Goal: Information Seeking & Learning: Learn about a topic

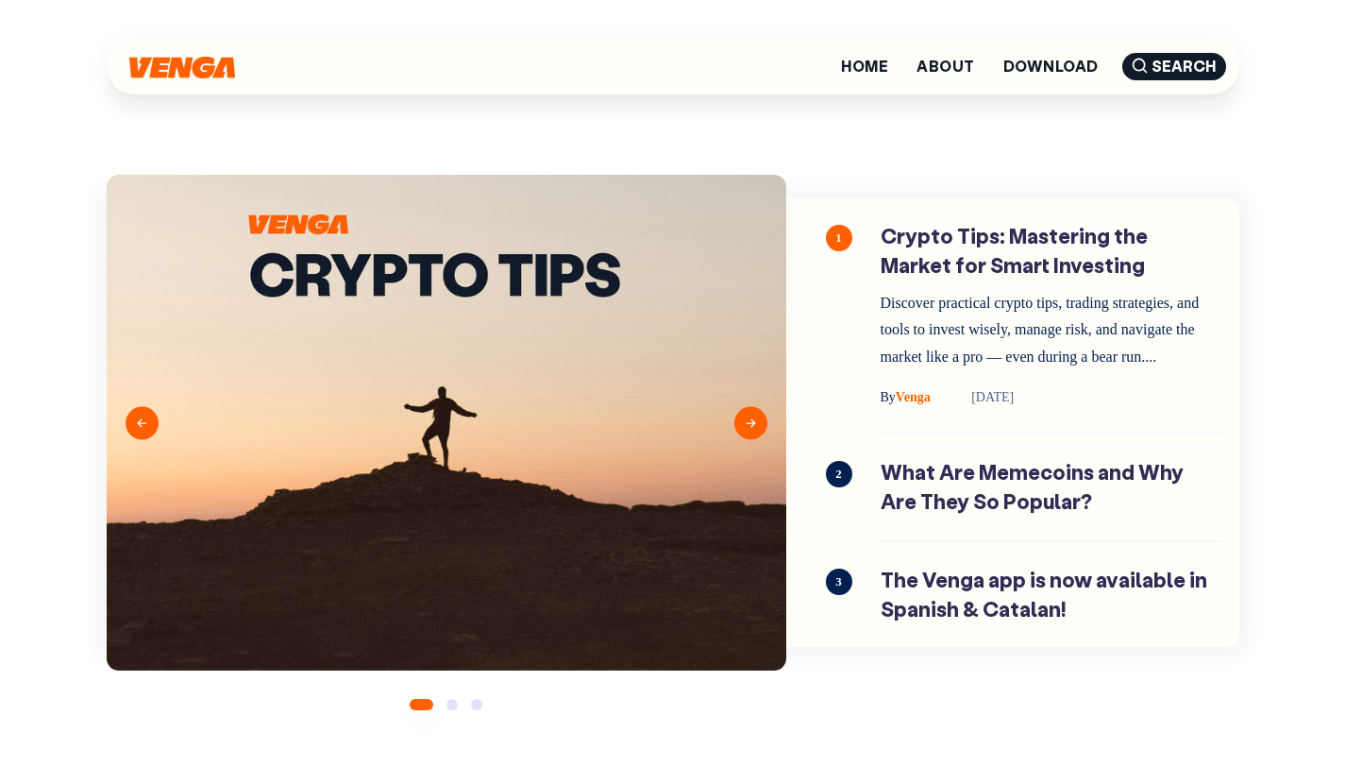
click at [213, 64] on img at bounding box center [182, 68] width 106 height 22
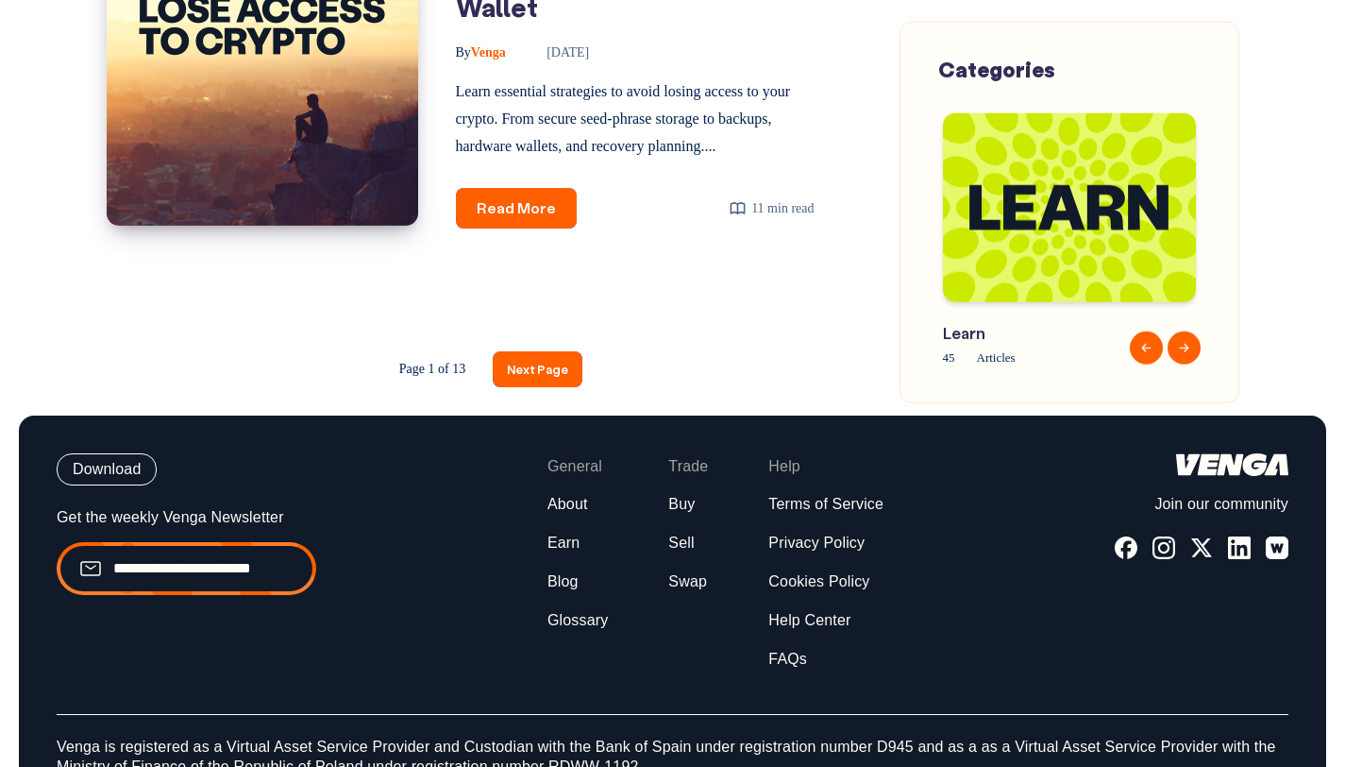
scroll to position [3235, 0]
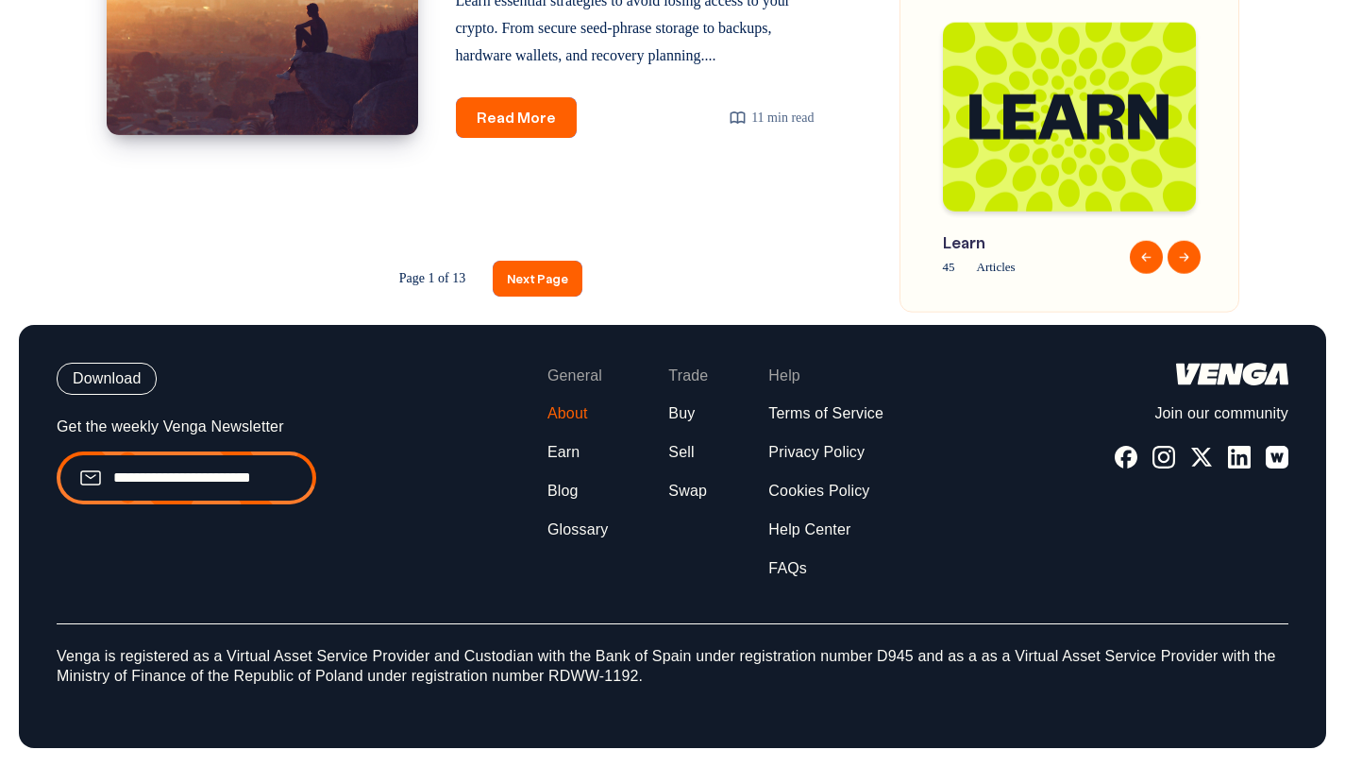
click at [587, 421] on link "About" at bounding box center [568, 414] width 41 height 20
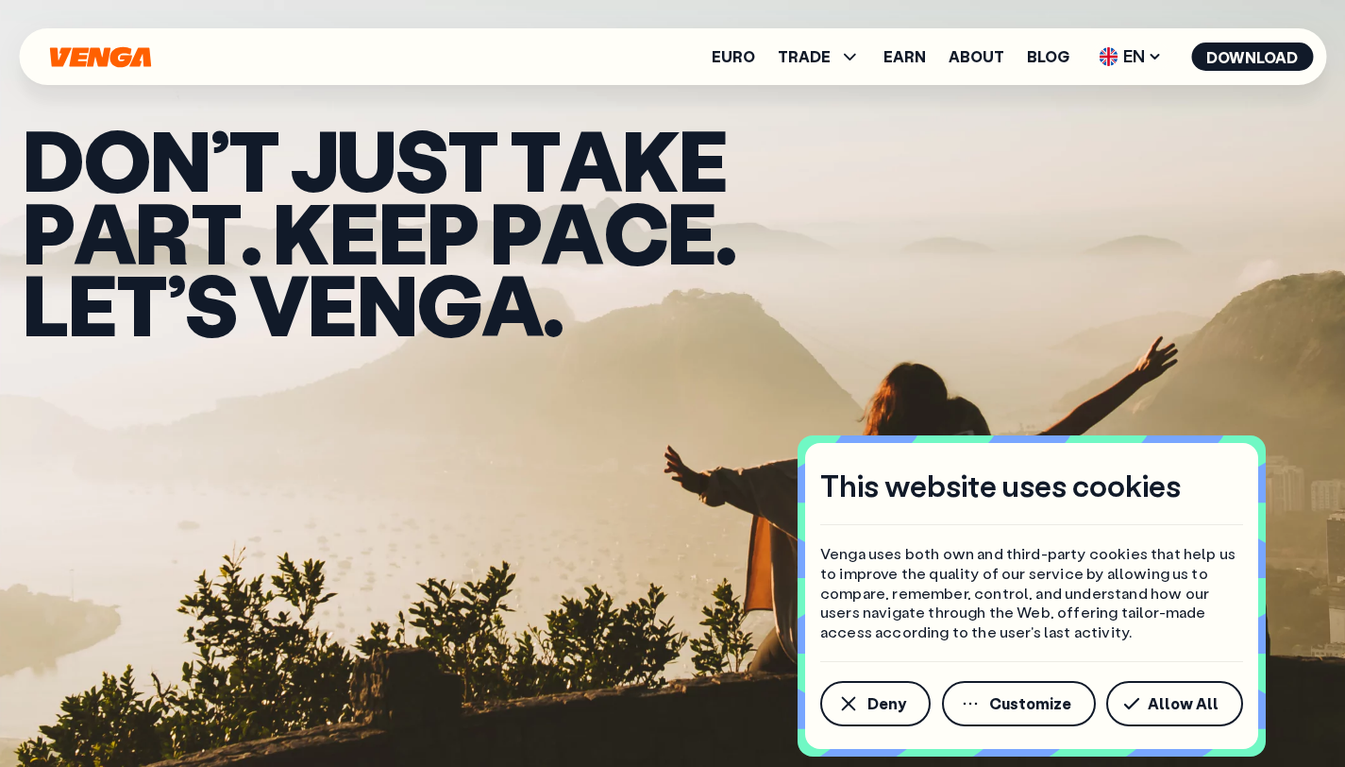
click at [1212, 711] on span "Allow All" at bounding box center [1183, 703] width 71 height 15
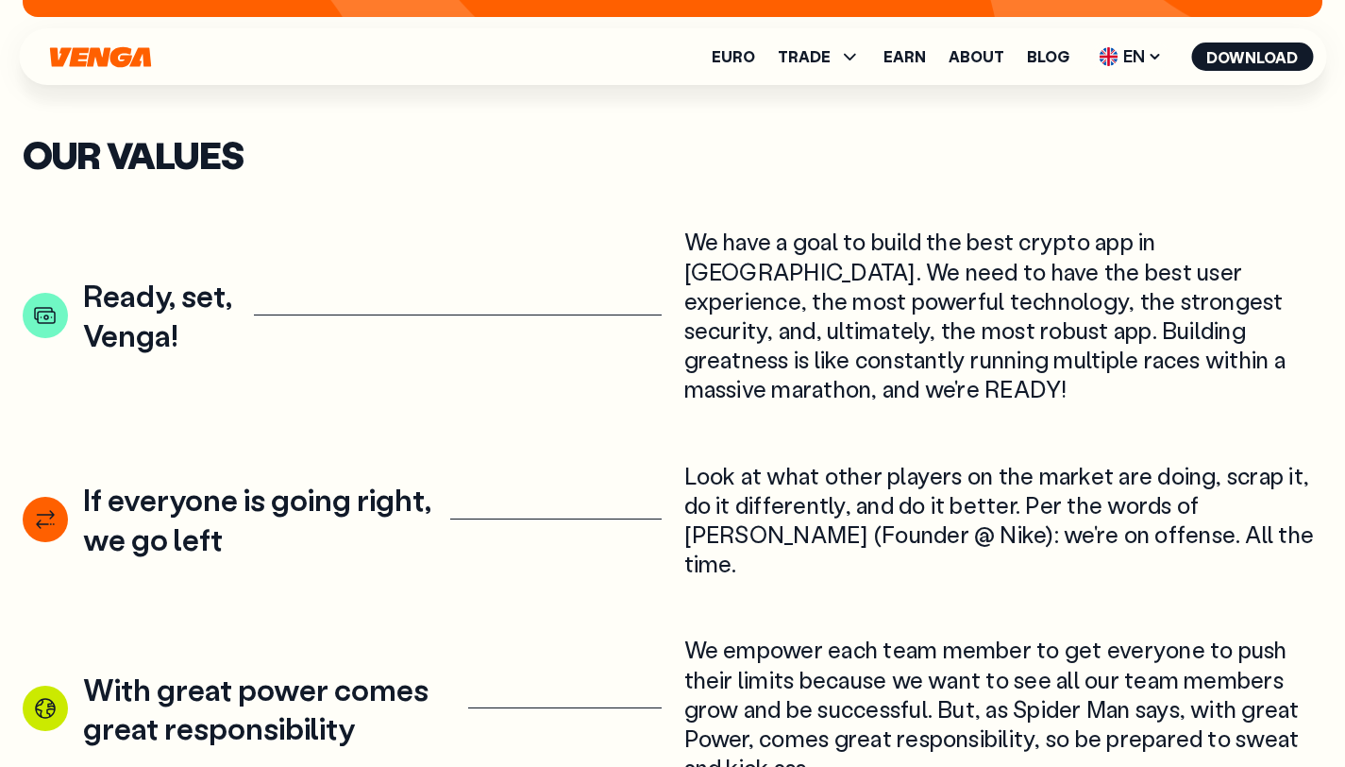
scroll to position [2636, 0]
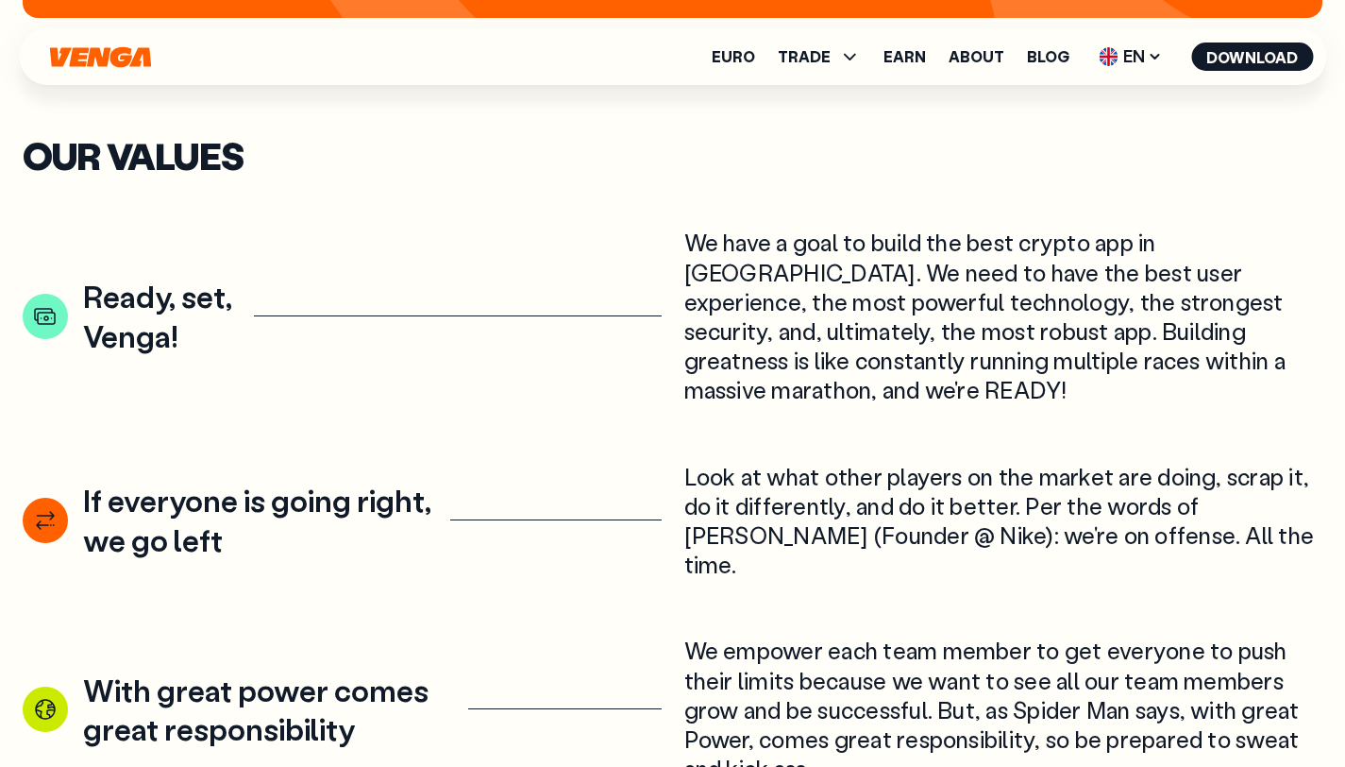
click at [751, 228] on div "We have a goal to build the best crypto app in [GEOGRAPHIC_DATA]. We need to ha…" at bounding box center [1003, 316] width 639 height 177
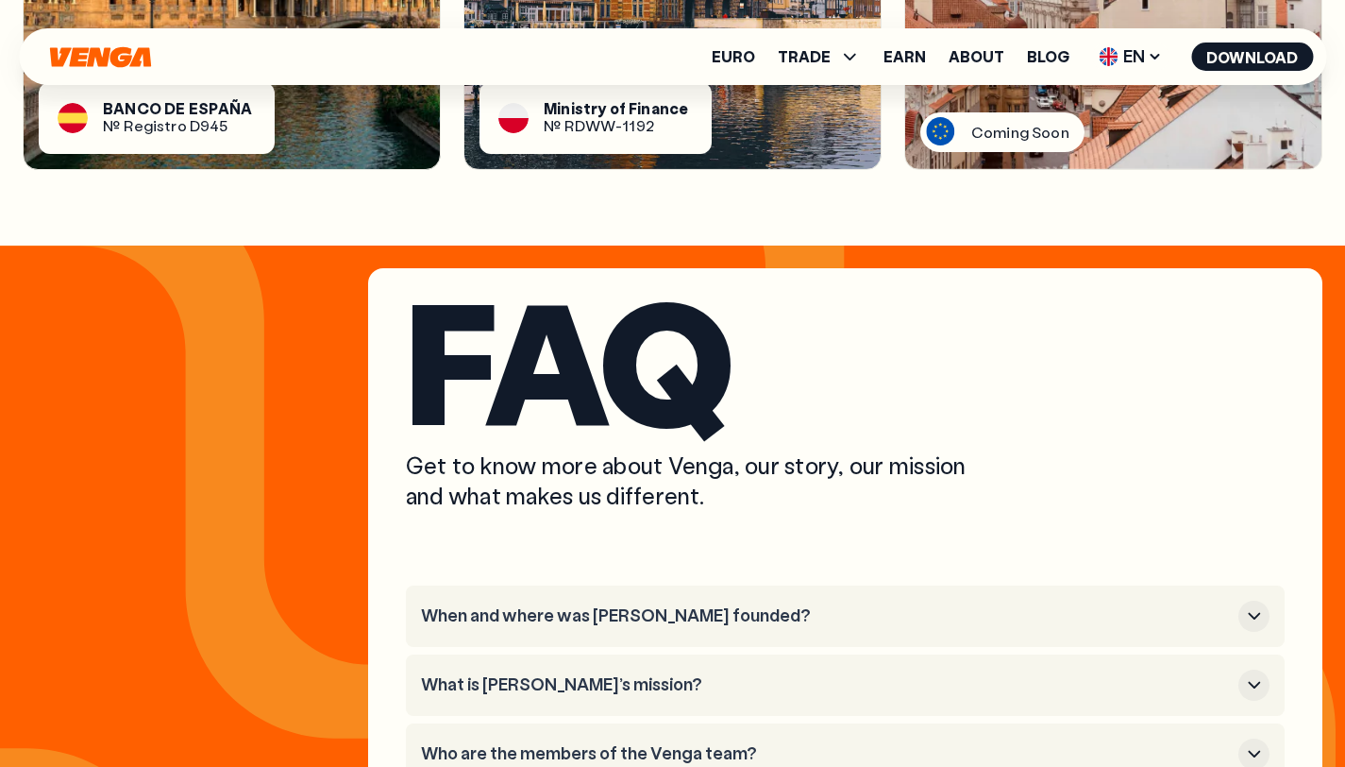
scroll to position [6797, 0]
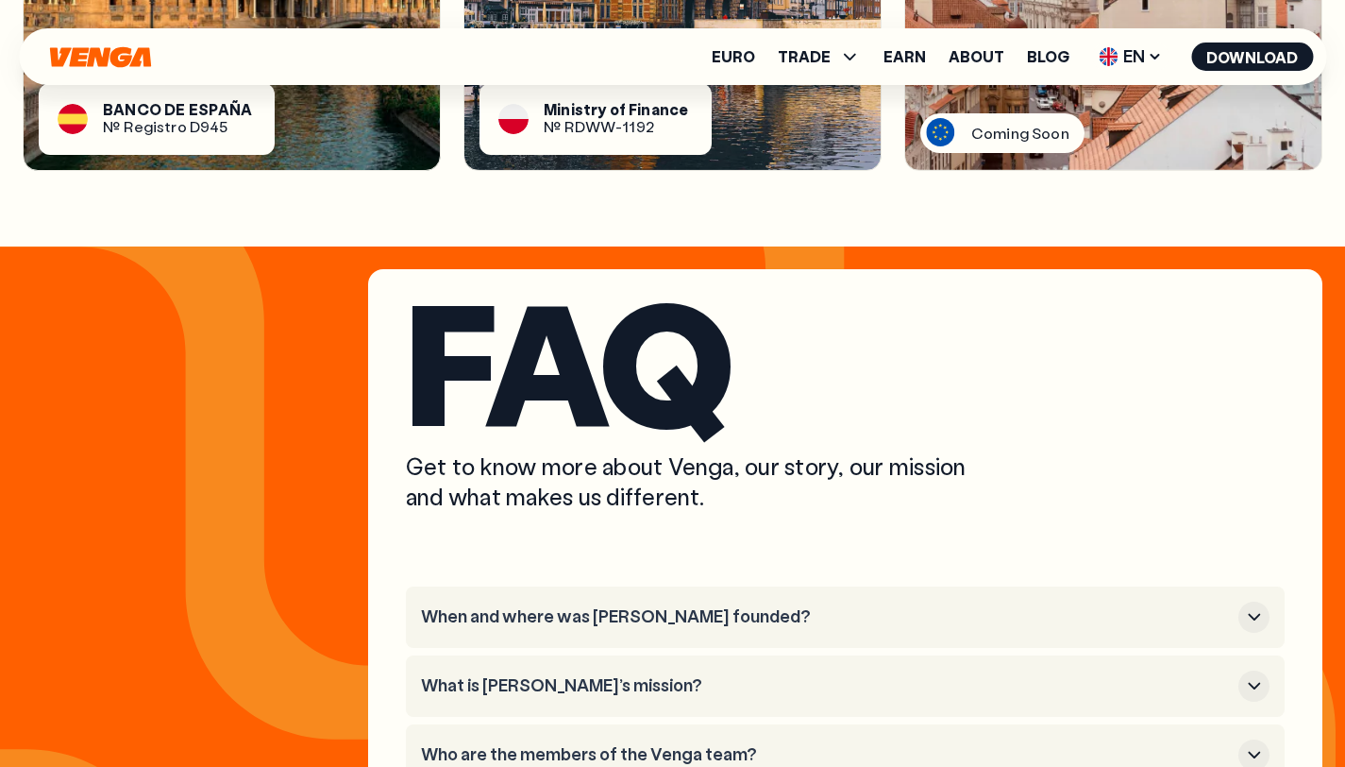
click at [738, 606] on h3 "When and where was [PERSON_NAME] founded?" at bounding box center [826, 616] width 810 height 21
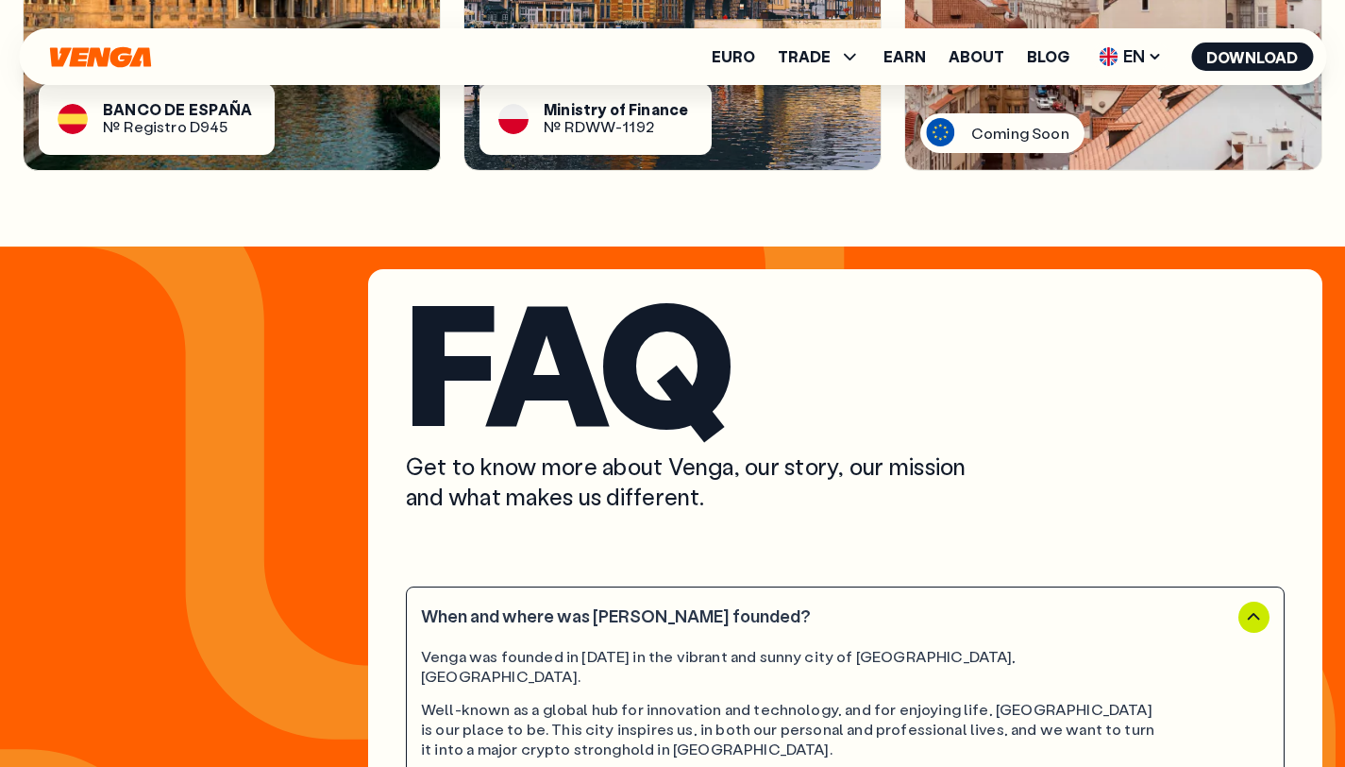
click at [738, 606] on h3 "When and where was [PERSON_NAME] founded?" at bounding box center [826, 616] width 810 height 21
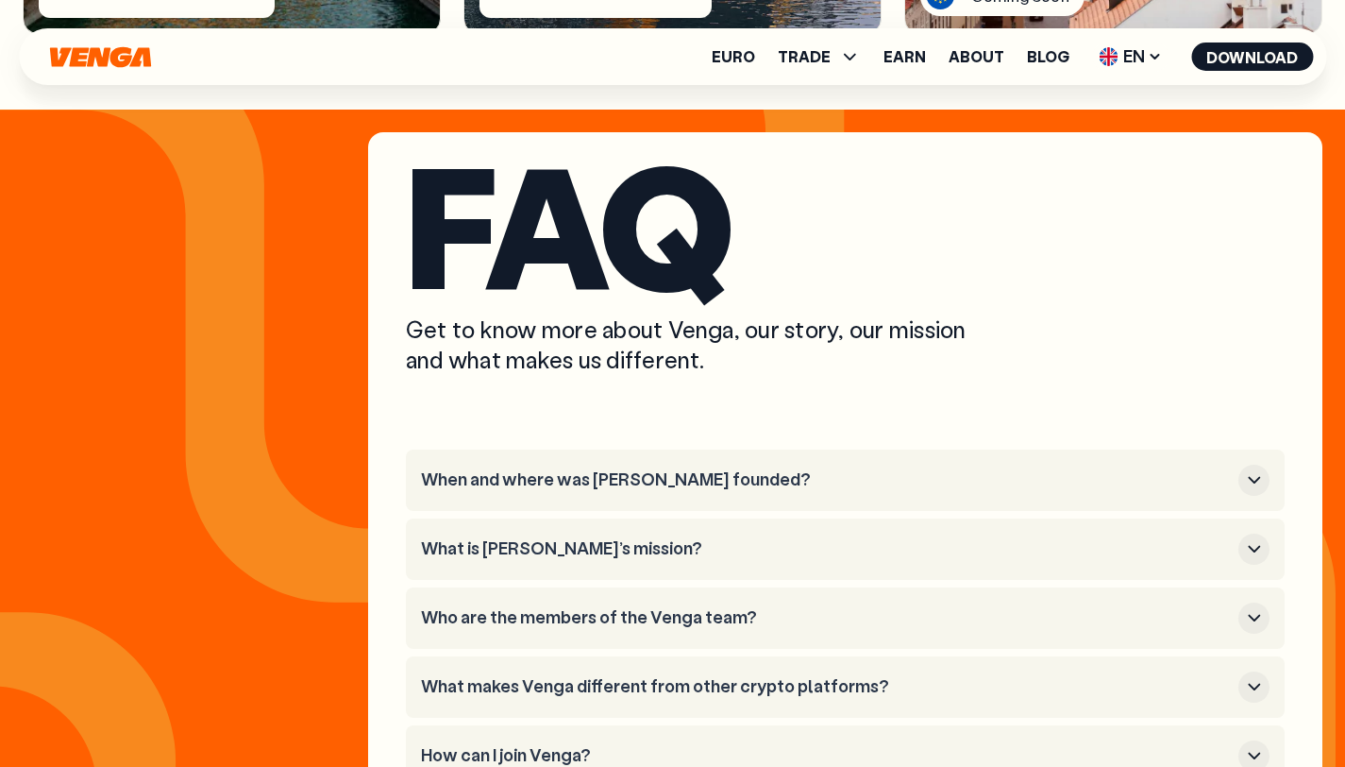
scroll to position [6935, 0]
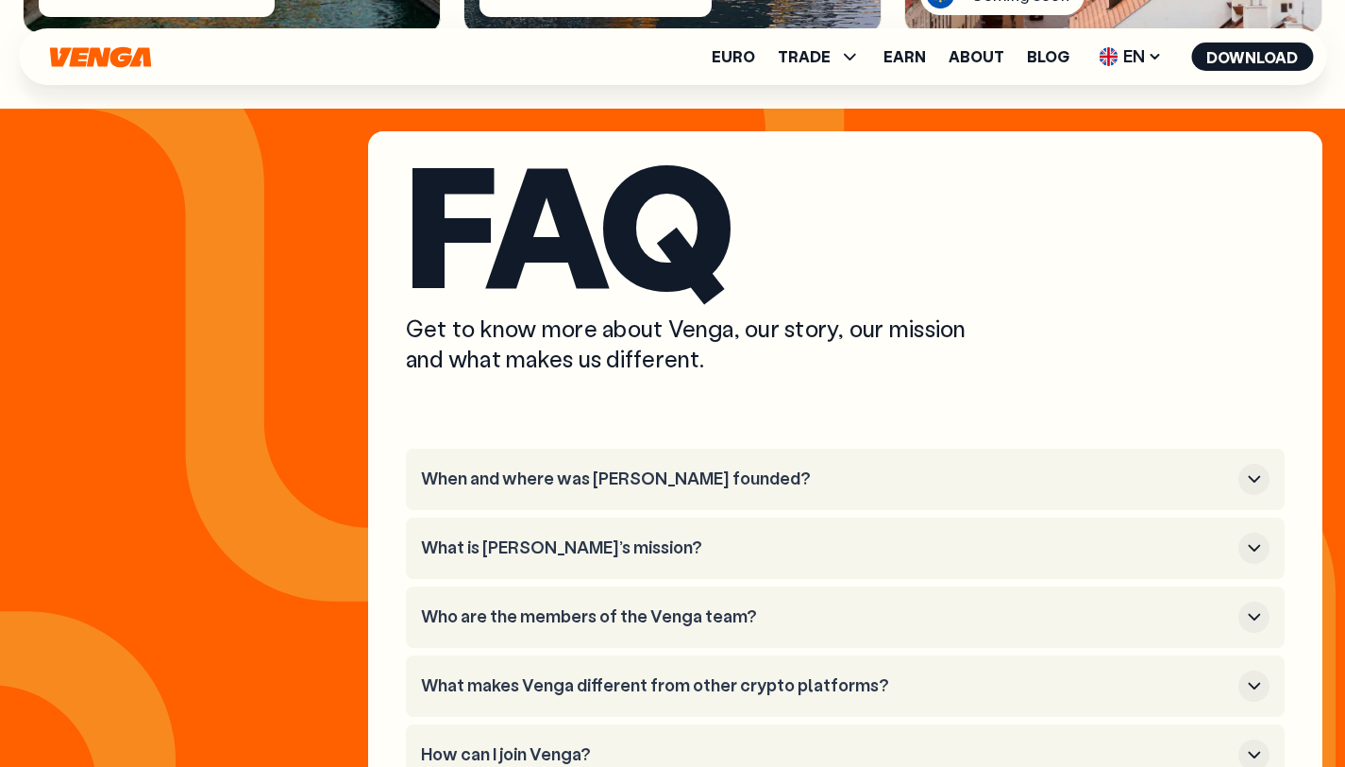
click at [699, 532] on button "What is [PERSON_NAME]’s mission?" at bounding box center [845, 547] width 849 height 31
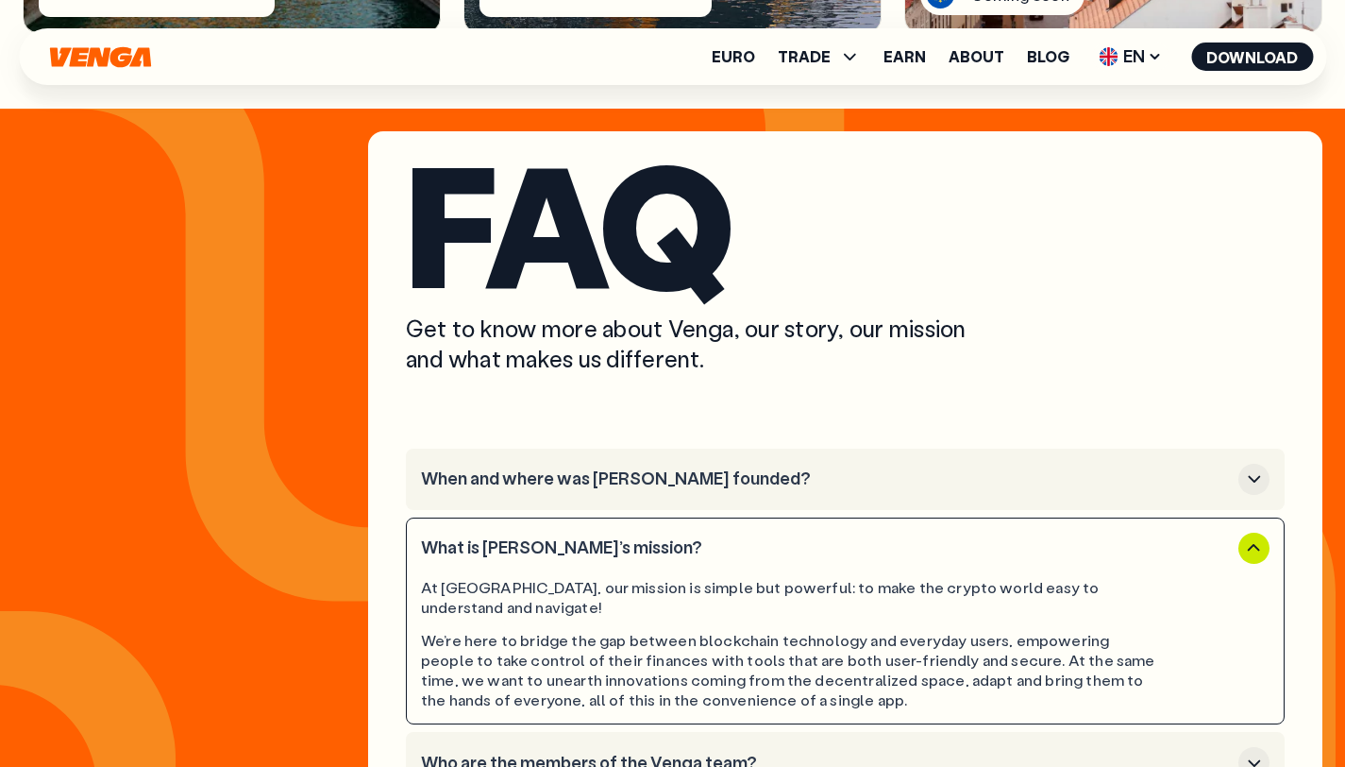
click at [699, 532] on button "What is [PERSON_NAME]’s mission?" at bounding box center [845, 547] width 849 height 31
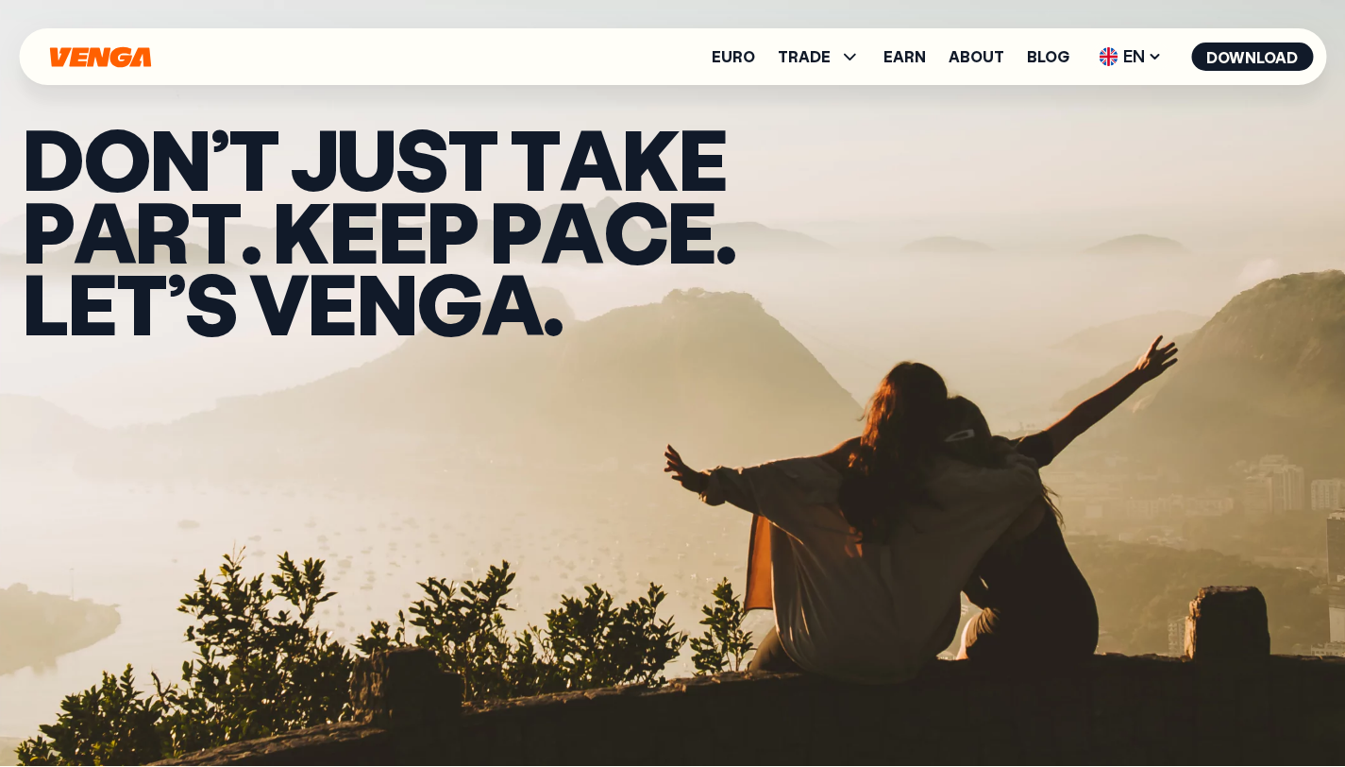
scroll to position [0, 0]
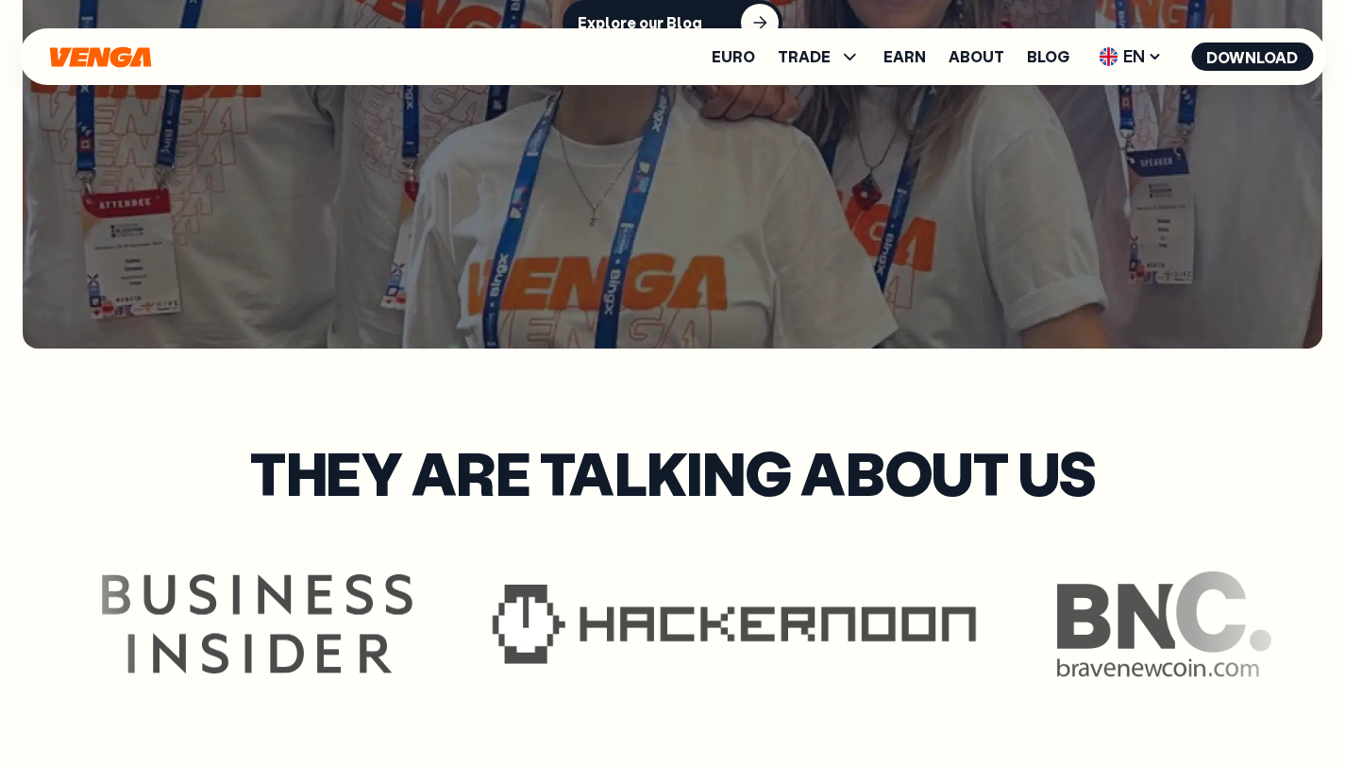
click at [98, 59] on icon "Home" at bounding box center [99, 56] width 101 height 21
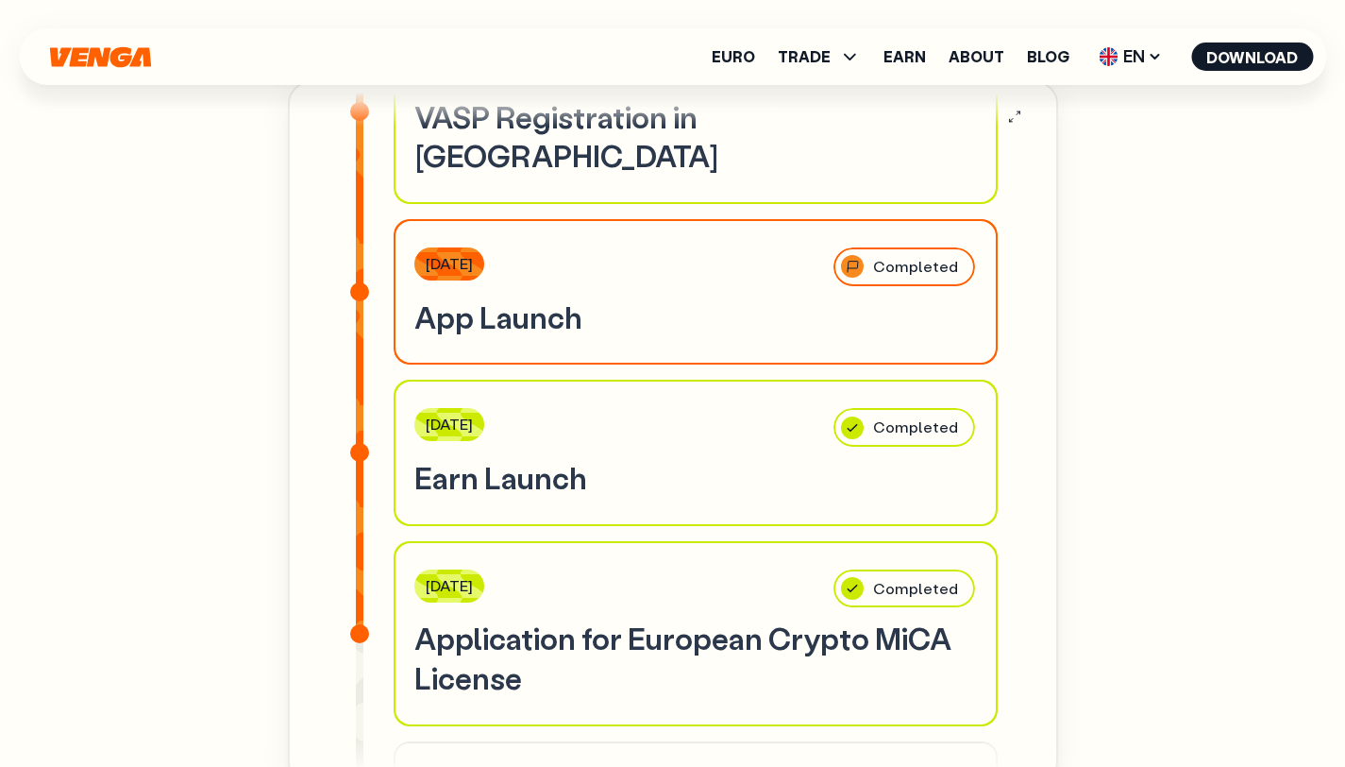
scroll to position [490, 0]
